Goal: Task Accomplishment & Management: Manage account settings

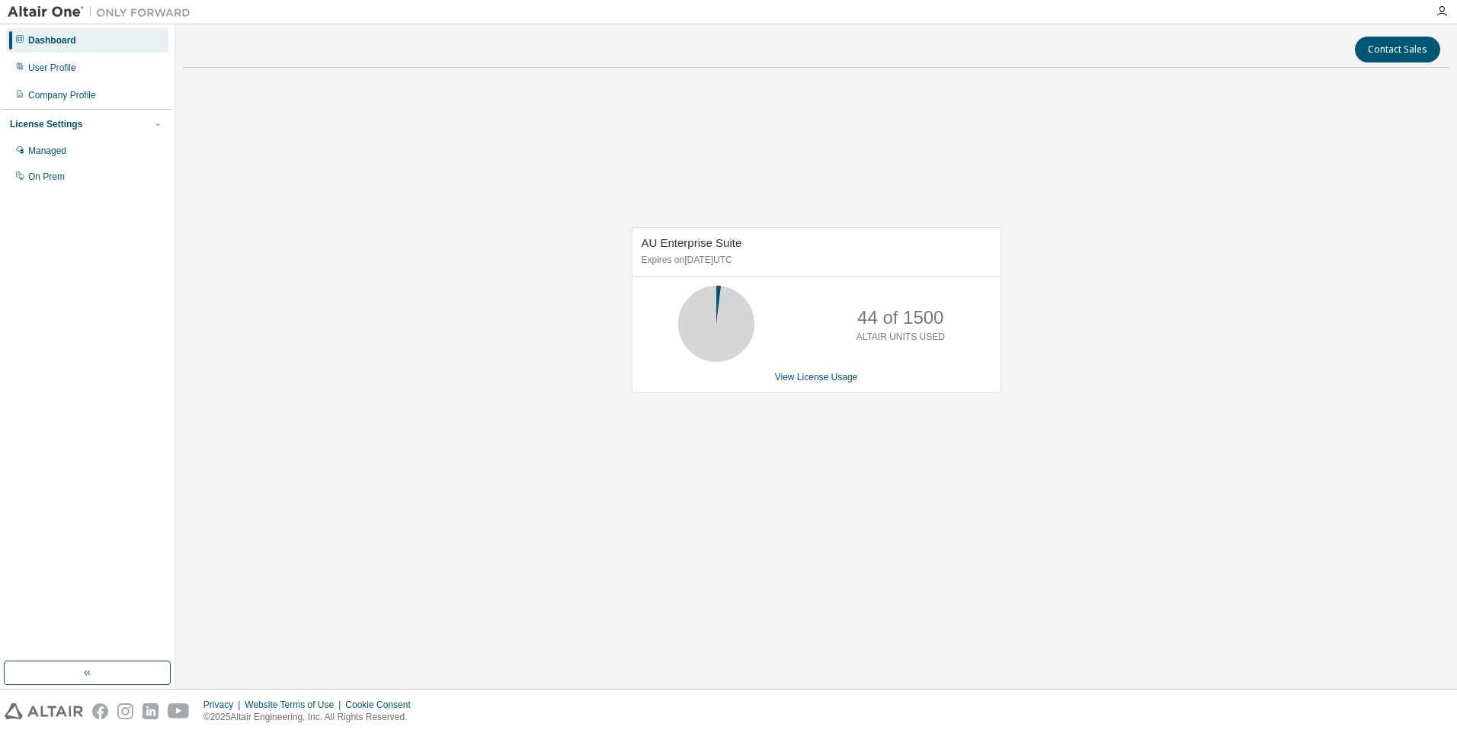
click at [372, 144] on div "AU Enterprise Suite Expires on March 1, 2026 UTC 44 of 1500 ALTAIR UNITS USED V…" at bounding box center [816, 318] width 1267 height 476
click at [45, 68] on div "User Profile" at bounding box center [52, 68] width 48 height 12
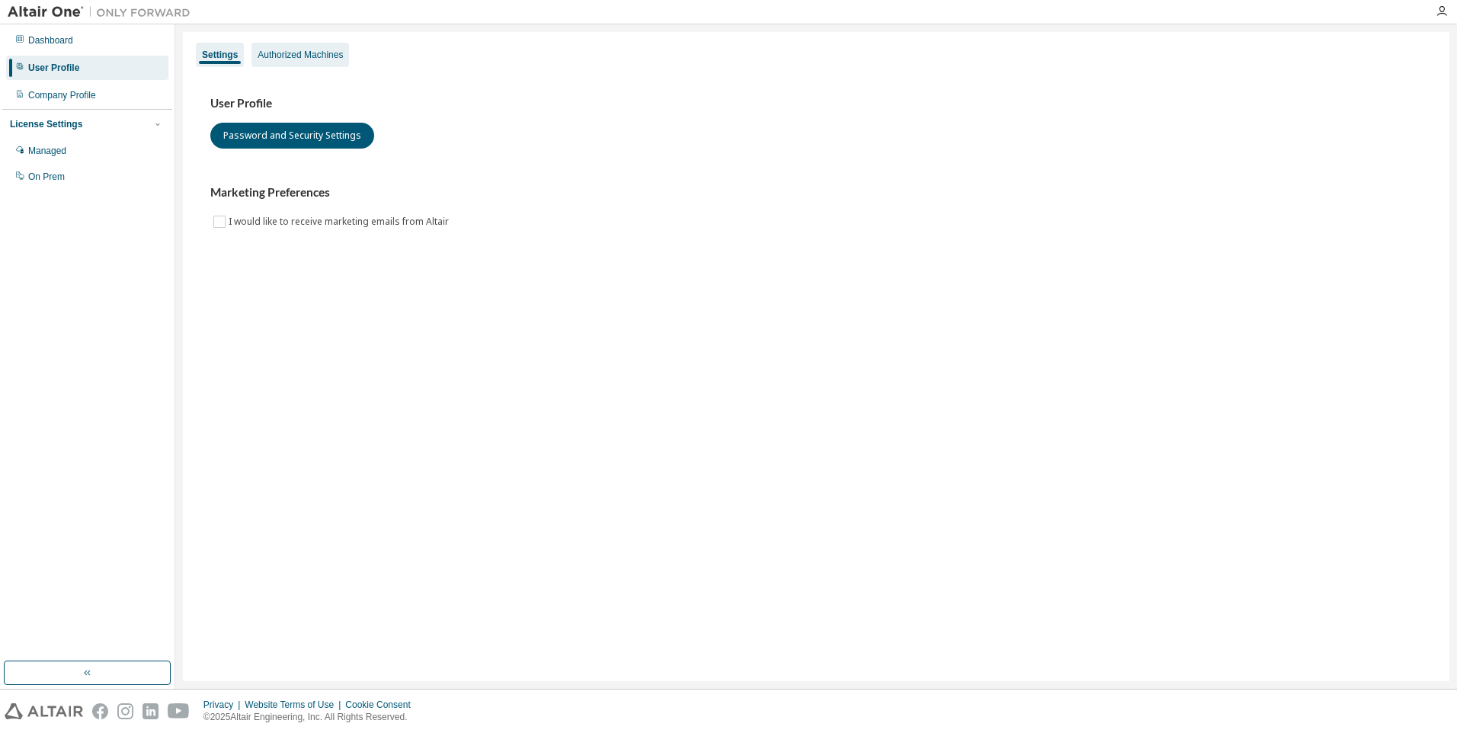
click at [322, 56] on div "Authorized Machines" at bounding box center [300, 55] width 85 height 12
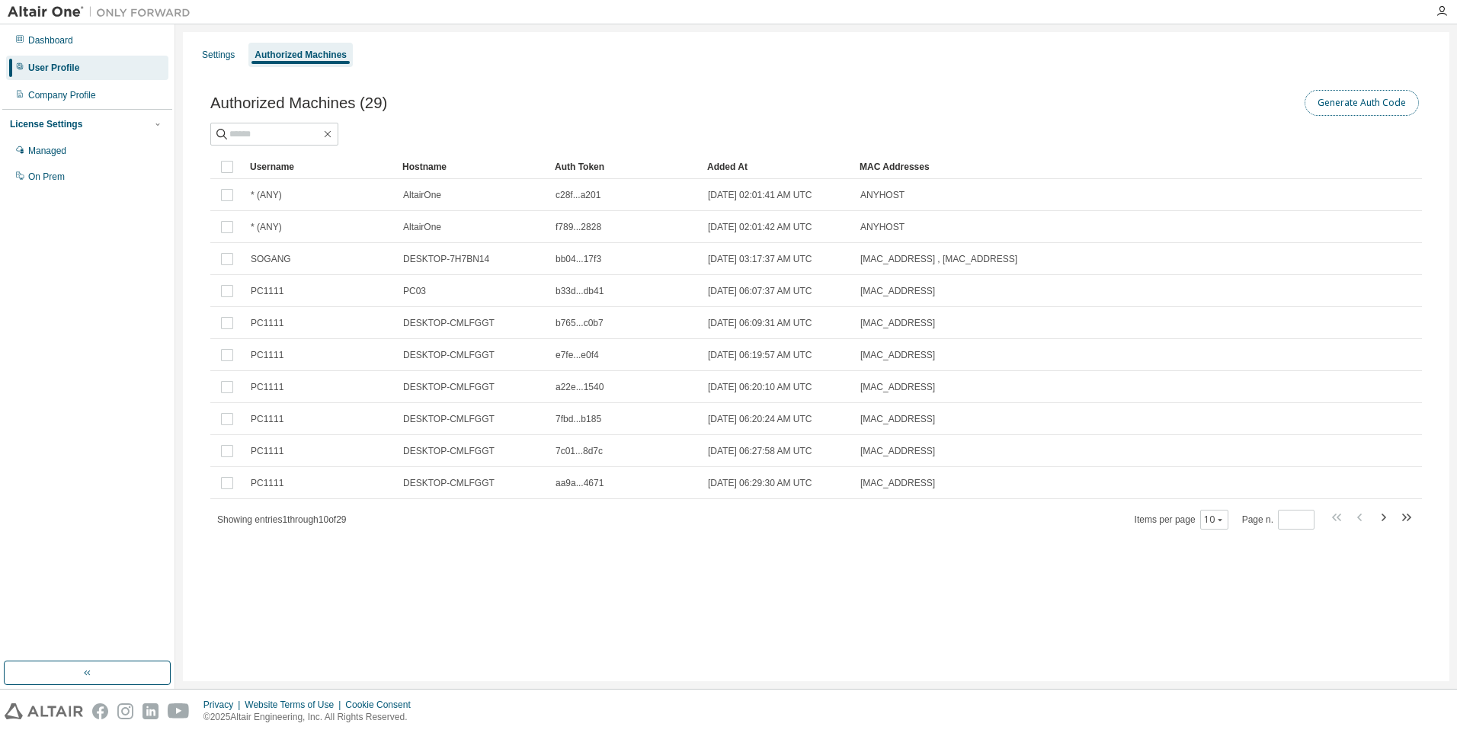
click at [1324, 103] on button "Generate Auth Code" at bounding box center [1362, 103] width 114 height 26
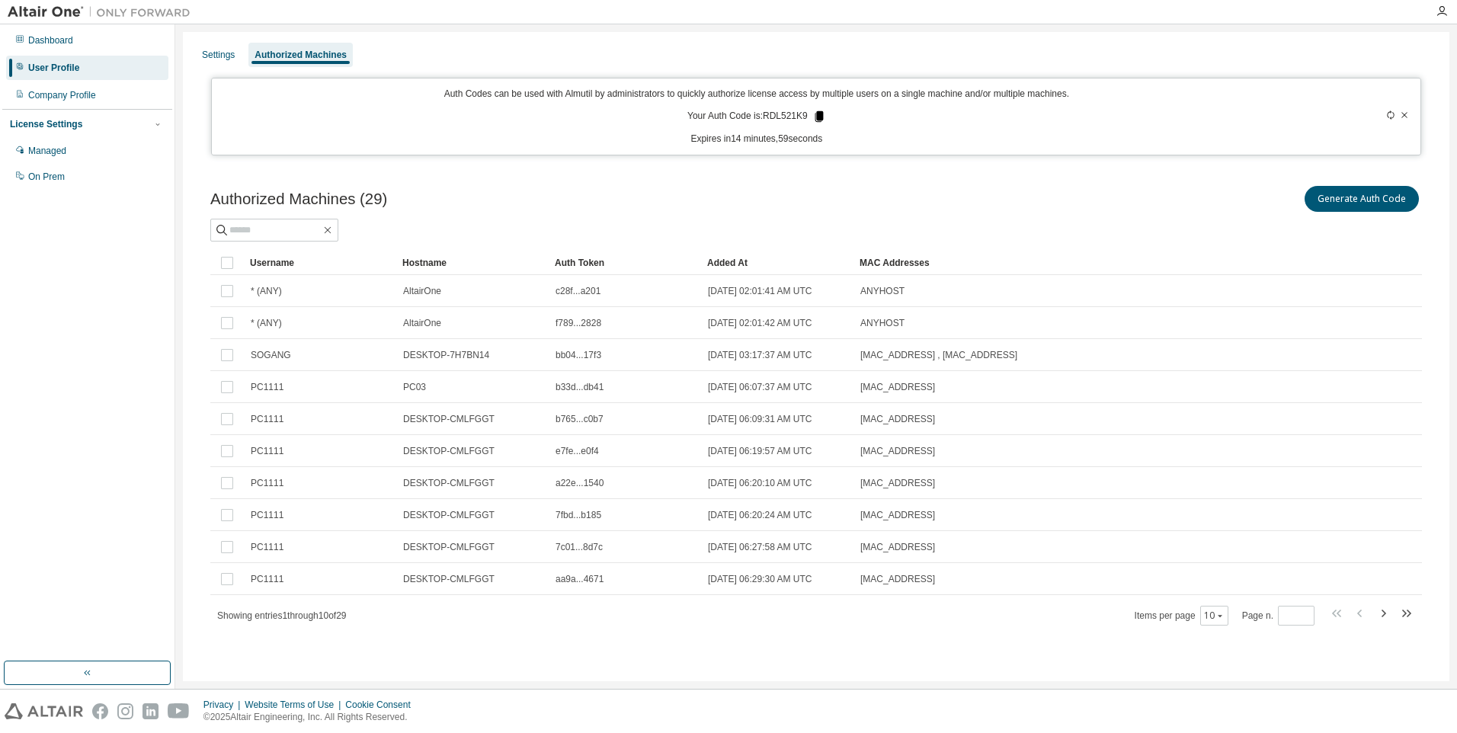
click at [815, 117] on icon at bounding box center [820, 117] width 14 height 14
